Goal: Task Accomplishment & Management: Manage account settings

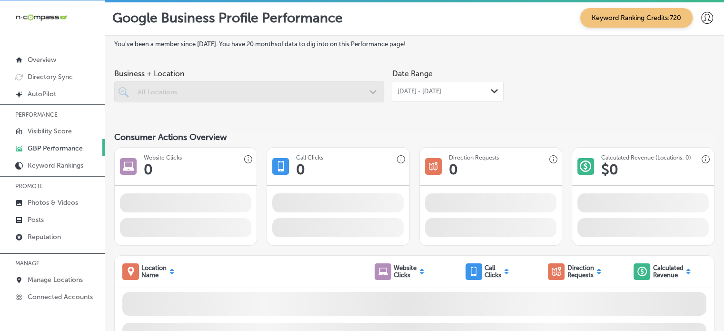
click at [354, 88] on div at bounding box center [249, 91] width 270 height 21
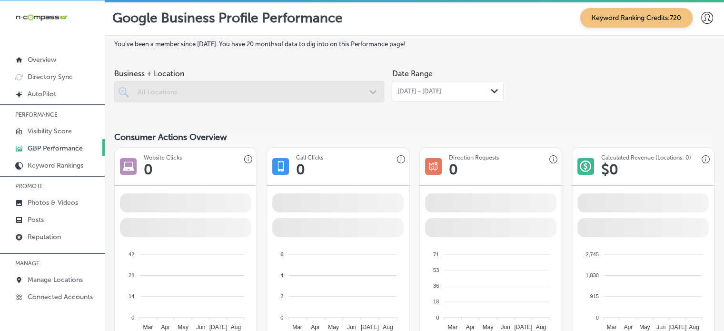
click at [354, 88] on div at bounding box center [249, 91] width 270 height 21
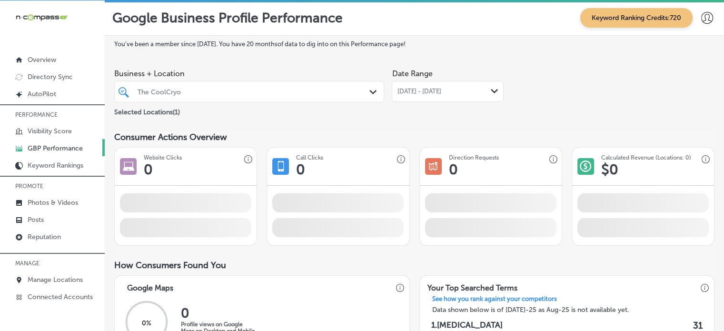
click at [354, 88] on div "The CoolCryo" at bounding box center [254, 92] width 233 height 8
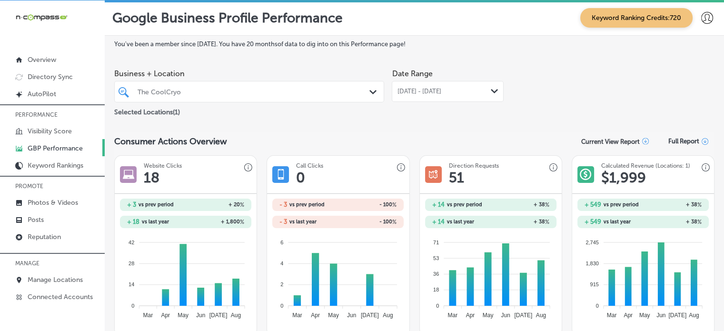
click at [354, 88] on div "The CoolCryo" at bounding box center [254, 92] width 233 height 8
click at [433, 94] on span "[DATE] - [DATE]" at bounding box center [419, 92] width 44 height 8
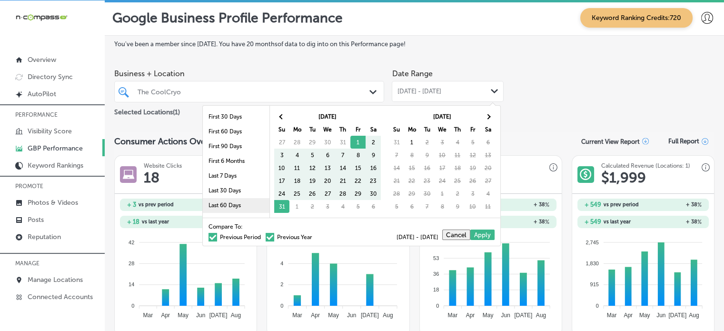
scroll to position [55, 0]
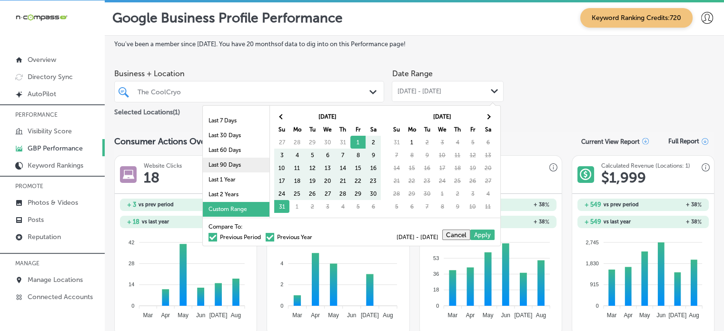
click at [221, 163] on li "Last 90 Days" at bounding box center [236, 165] width 67 height 15
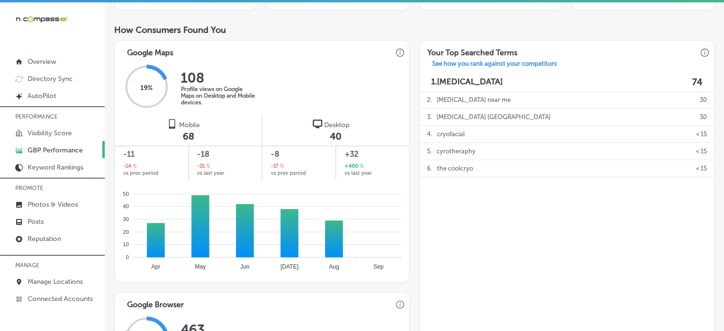
scroll to position [0, 0]
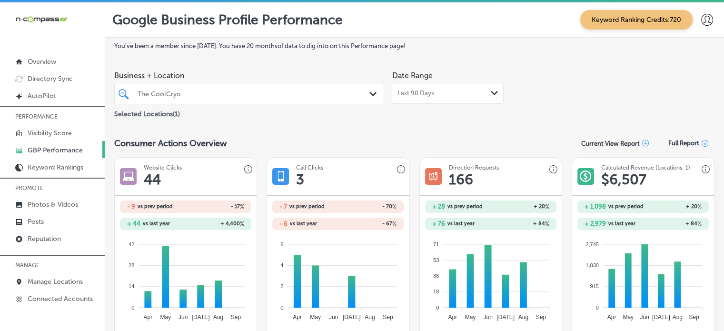
click at [447, 90] on div "Last 90 Days Path Created with Sketch." at bounding box center [447, 93] width 101 height 8
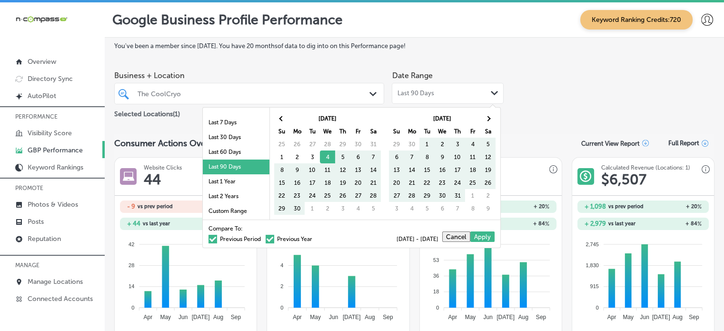
click at [216, 241] on div "Compare To: Previous Period Previous Year [DATE] - [DATE] Cancel Apply" at bounding box center [351, 233] width 297 height 28
click at [209, 235] on span at bounding box center [212, 239] width 9 height 9
click at [263, 237] on input "Previous Period" at bounding box center [263, 237] width 0 height 0
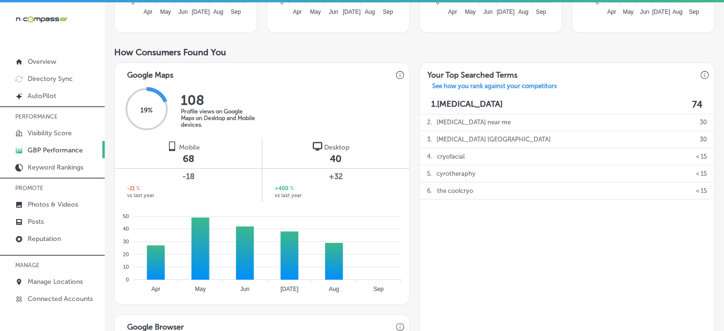
scroll to position [287, 0]
click at [141, 159] on div "Mobile 68 -18 -21 % vs last year" at bounding box center [188, 170] width 147 height 64
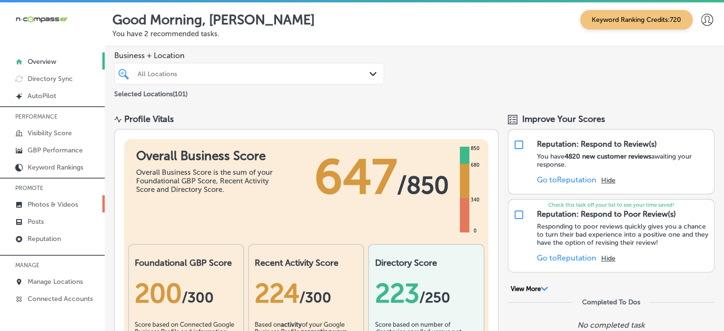
click at [57, 206] on p "Photos & Videos" at bounding box center [53, 204] width 50 height 8
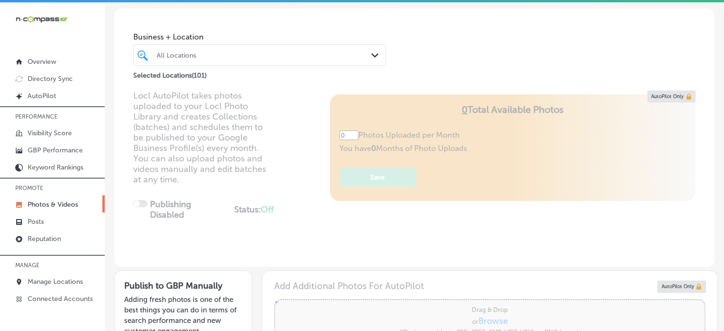
scroll to position [40, 0]
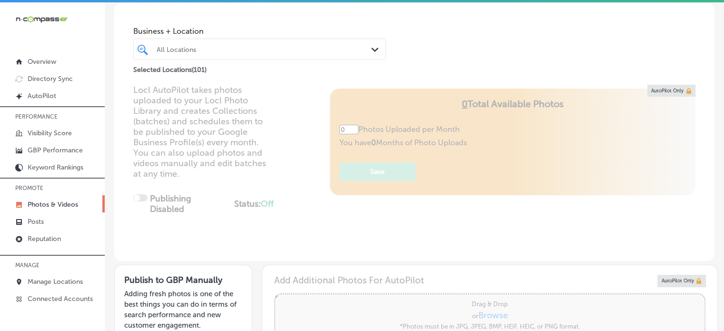
type input "5"
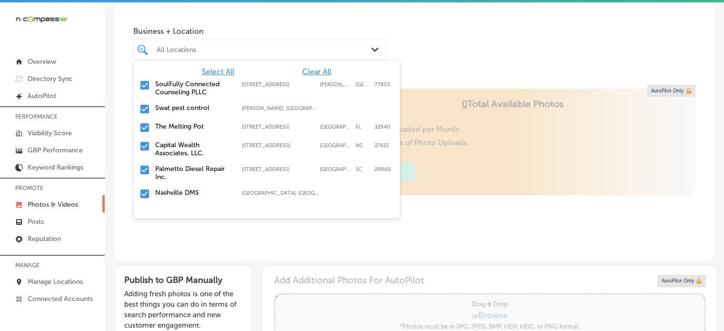
click at [293, 51] on div "All Locations" at bounding box center [265, 49] width 216 height 8
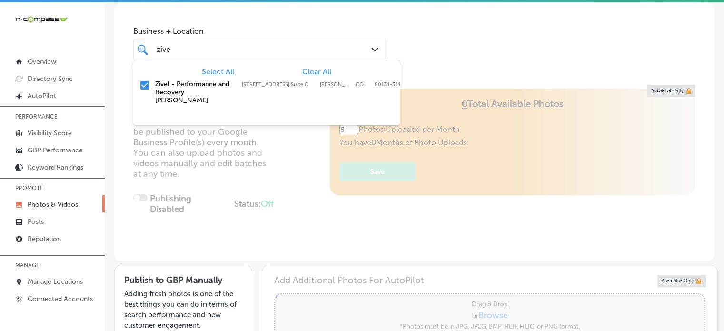
click at [205, 88] on label "Zivel - Performance and Recovery [PERSON_NAME]" at bounding box center [193, 92] width 77 height 24
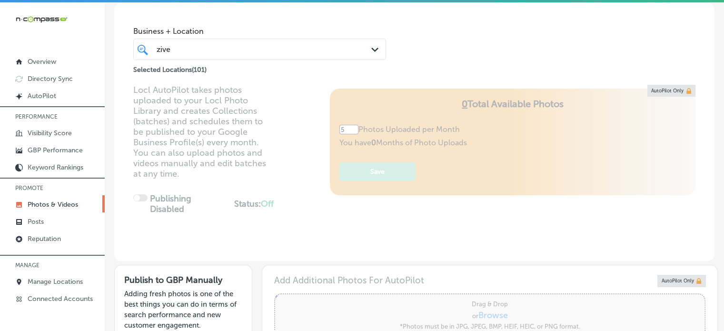
click at [302, 169] on div "Locl AutoPilot takes photos uploaded to your Locl Photo Library and creates Col…" at bounding box center [414, 173] width 600 height 176
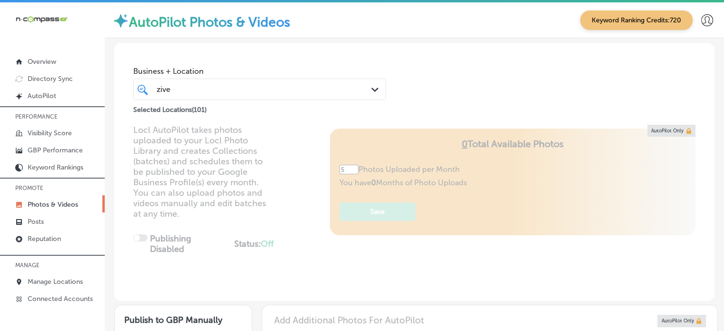
scroll to position [0, 0]
click at [356, 74] on span "Business + Location" at bounding box center [259, 71] width 253 height 9
click at [352, 85] on div "zive zive" at bounding box center [260, 89] width 216 height 15
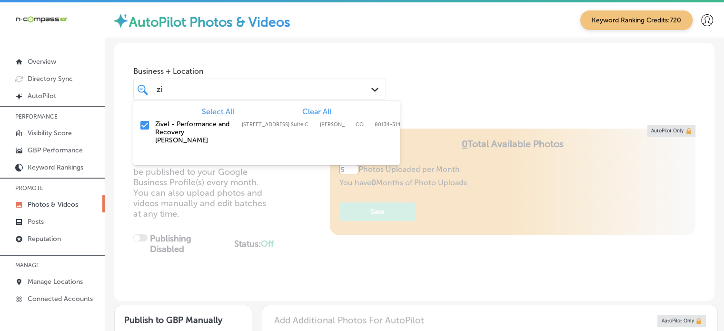
type input "z"
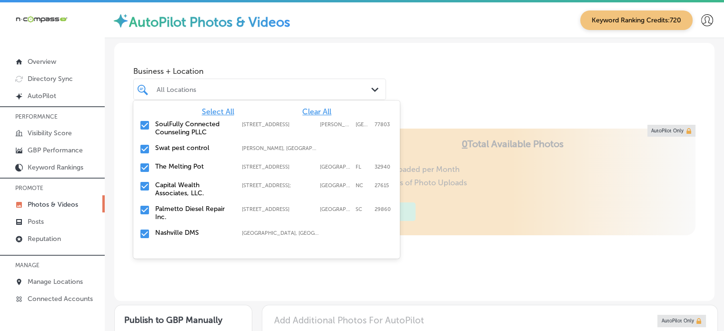
click at [321, 112] on span "Clear All" at bounding box center [316, 111] width 29 height 9
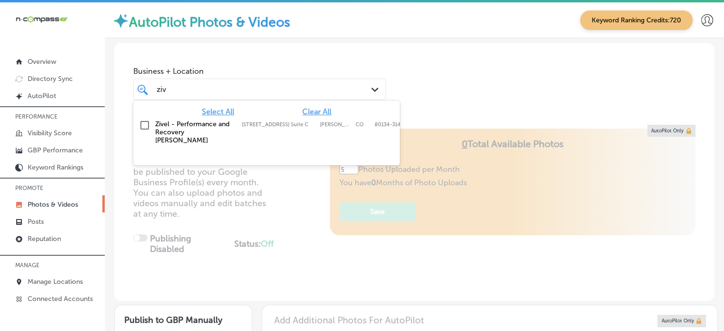
type input "zive"
click at [207, 122] on label "Zivel - Performance and Recovery [PERSON_NAME]" at bounding box center [193, 132] width 77 height 24
click at [296, 254] on div "Locl AutoPilot takes photos uploaded to your Locl Photo Library and creates Col…" at bounding box center [414, 213] width 600 height 176
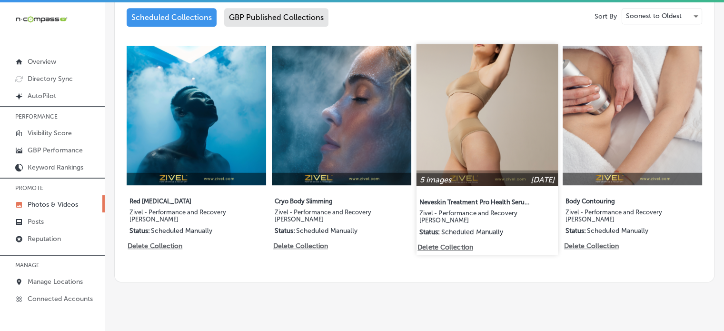
scroll to position [2, 0]
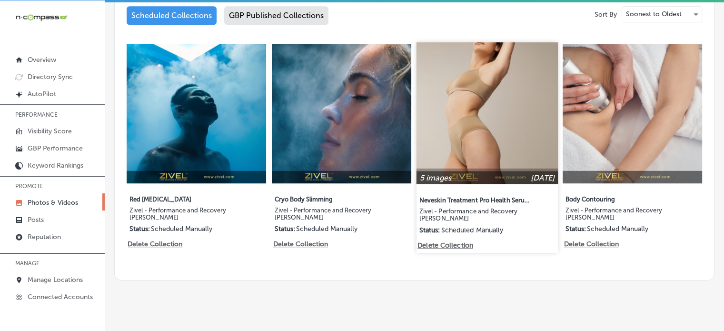
click at [501, 87] on img at bounding box center [486, 112] width 141 height 141
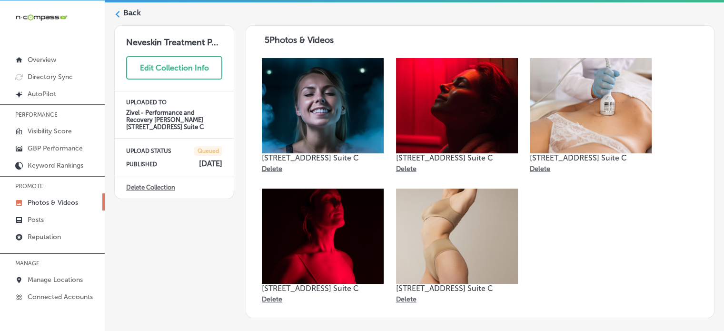
scroll to position [32, 0]
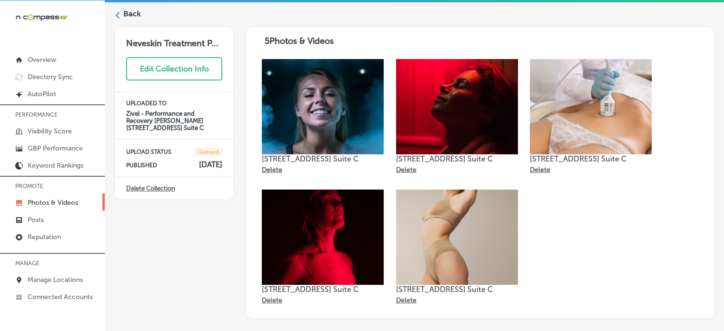
click at [146, 14] on div "Back" at bounding box center [414, 18] width 600 height 18
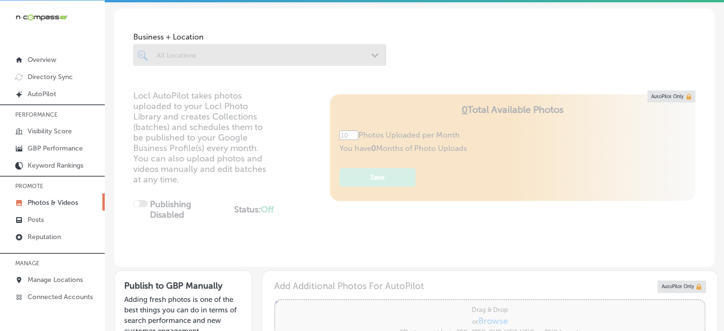
type input "5"
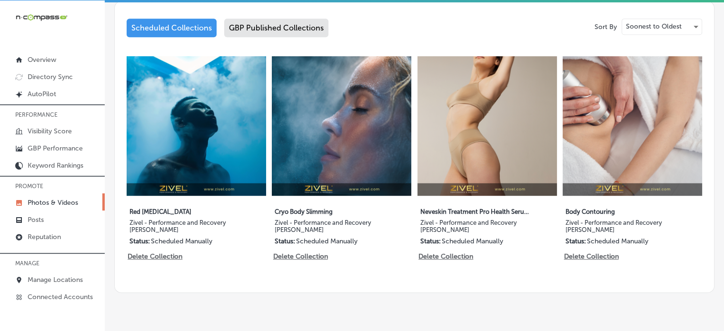
scroll to position [503, 0]
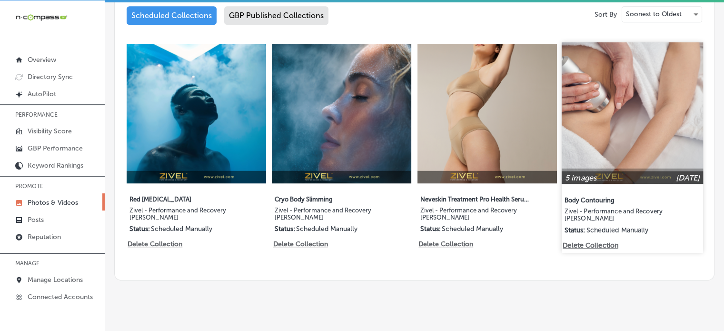
click at [635, 108] on img at bounding box center [631, 112] width 141 height 141
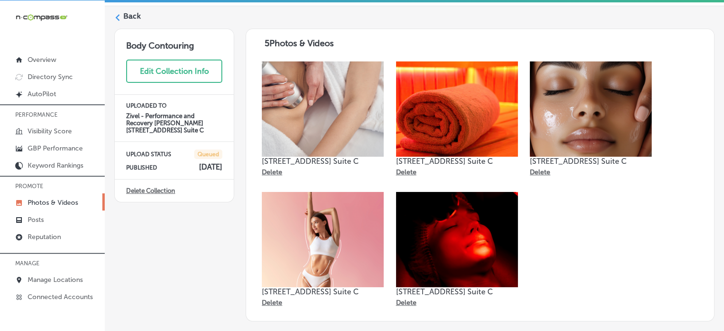
scroll to position [51, 0]
